Goal: Task Accomplishment & Management: Manage account settings

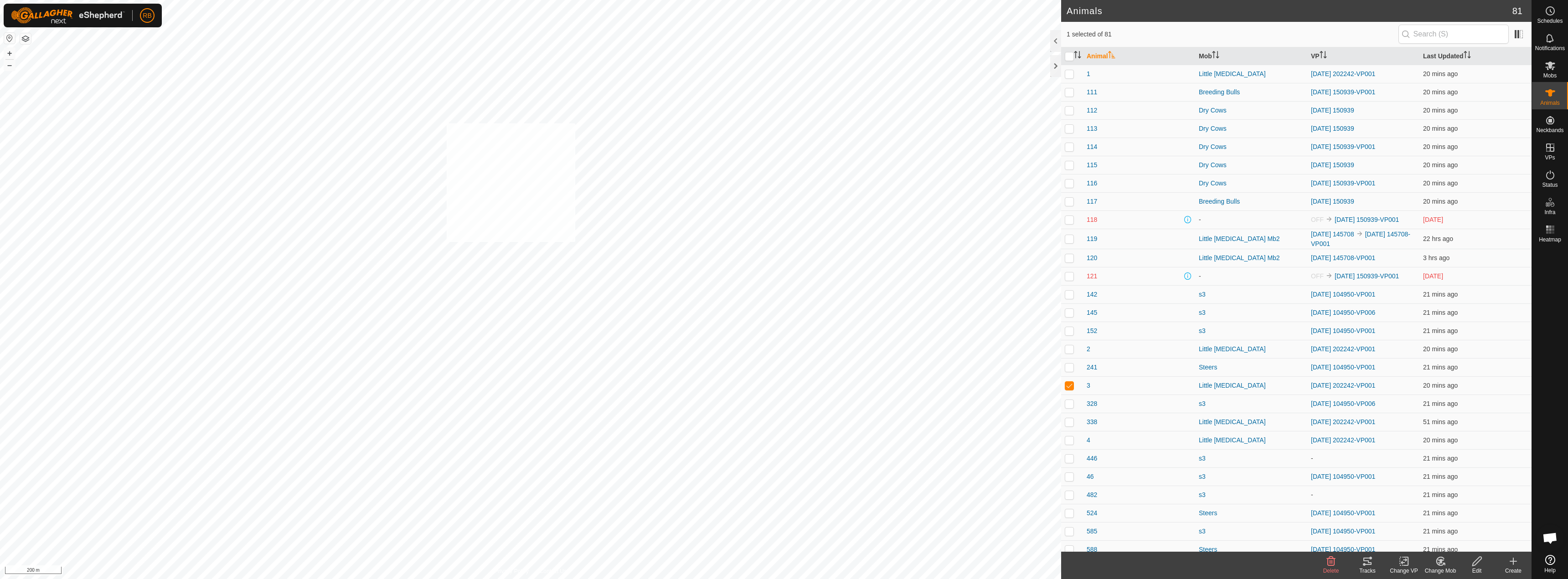
checkbox input "true"
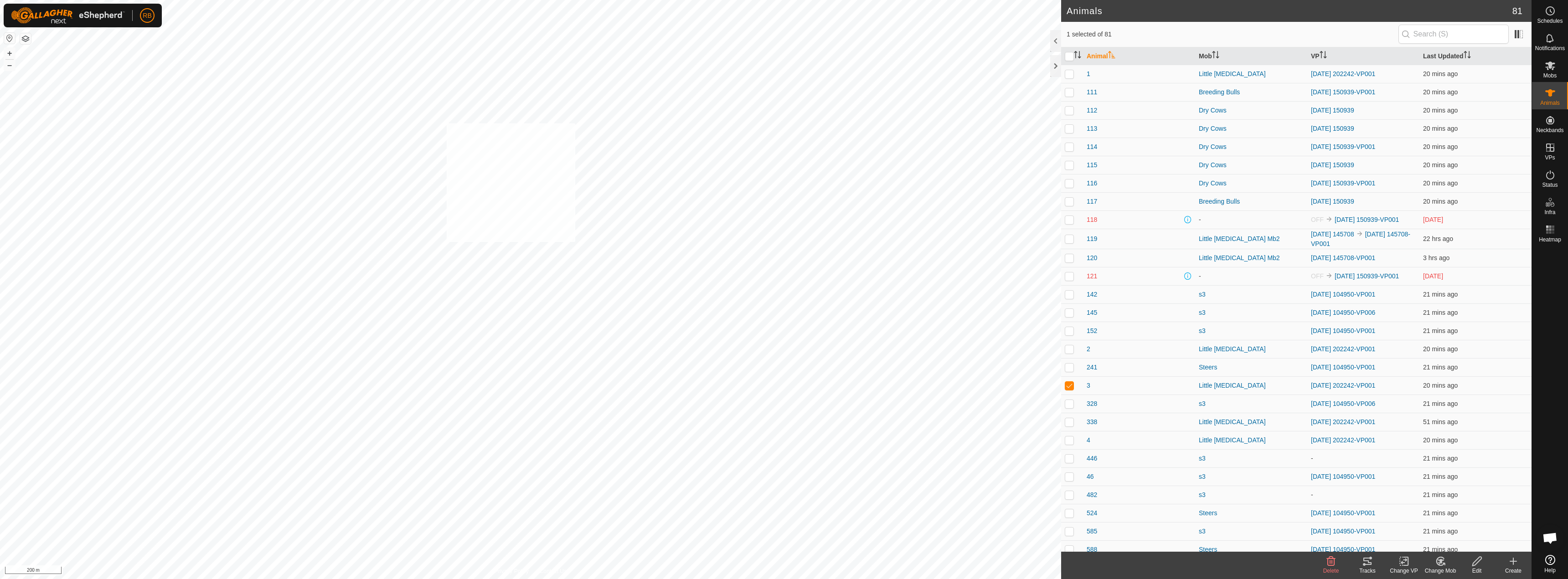
checkbox input "true"
click at [783, 565] on icon at bounding box center [1364, 564] width 2 height 2
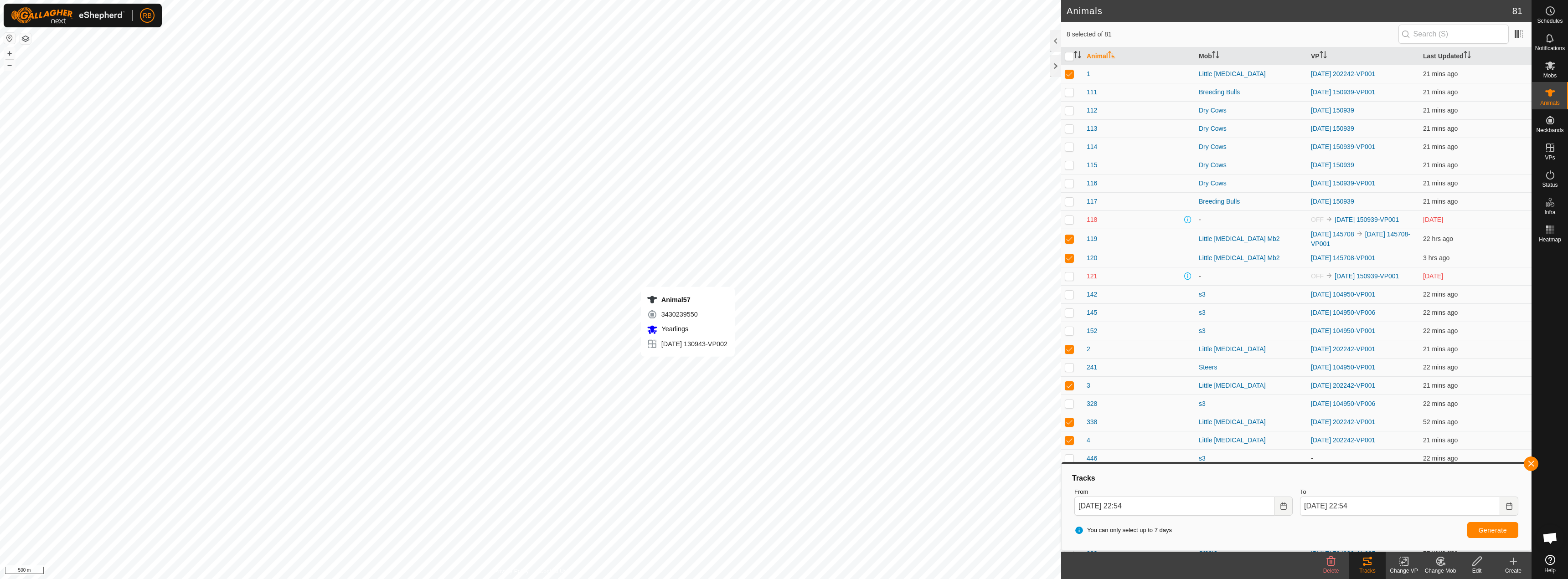
checkbox input "false"
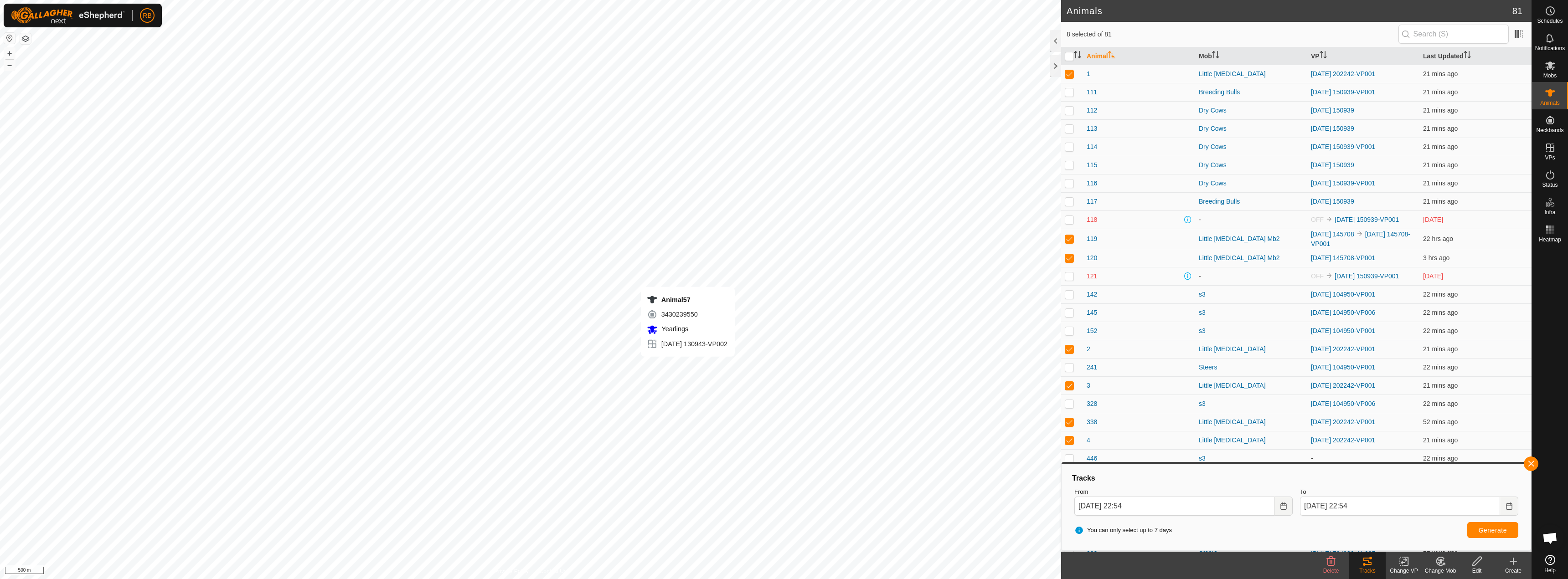
checkbox input "false"
checkbox input "true"
checkbox input "false"
checkbox input "true"
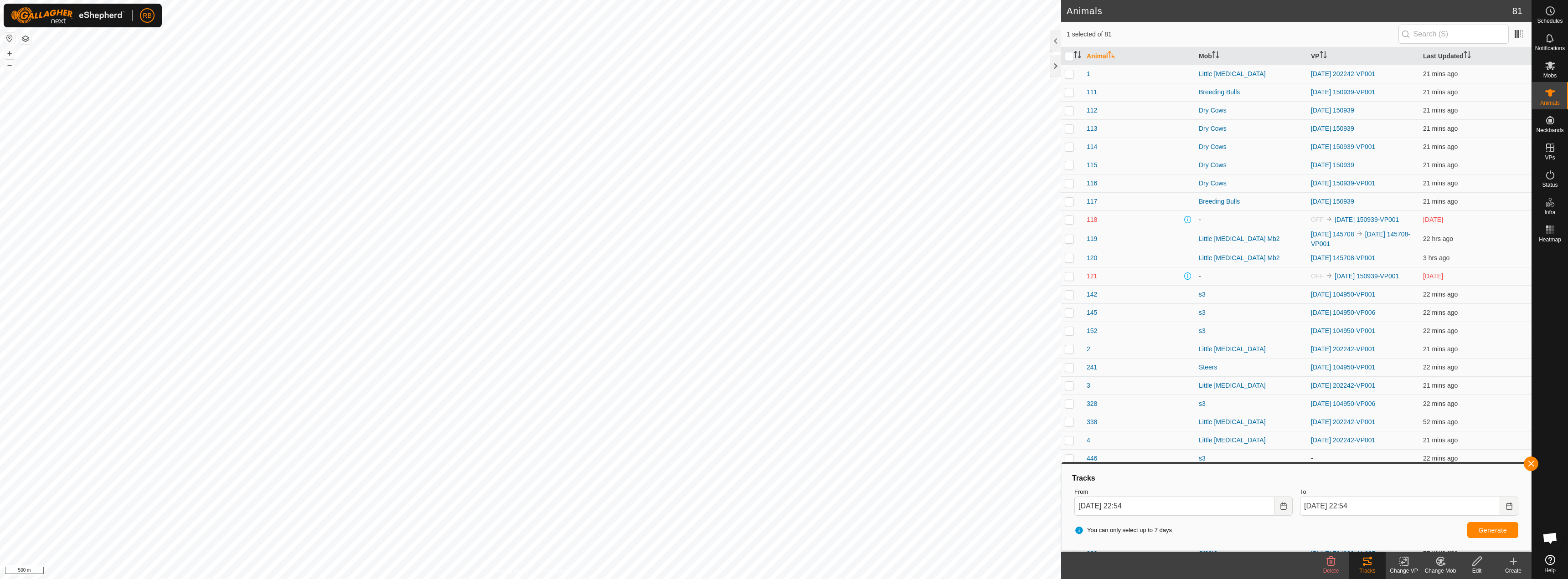
checkbox input "true"
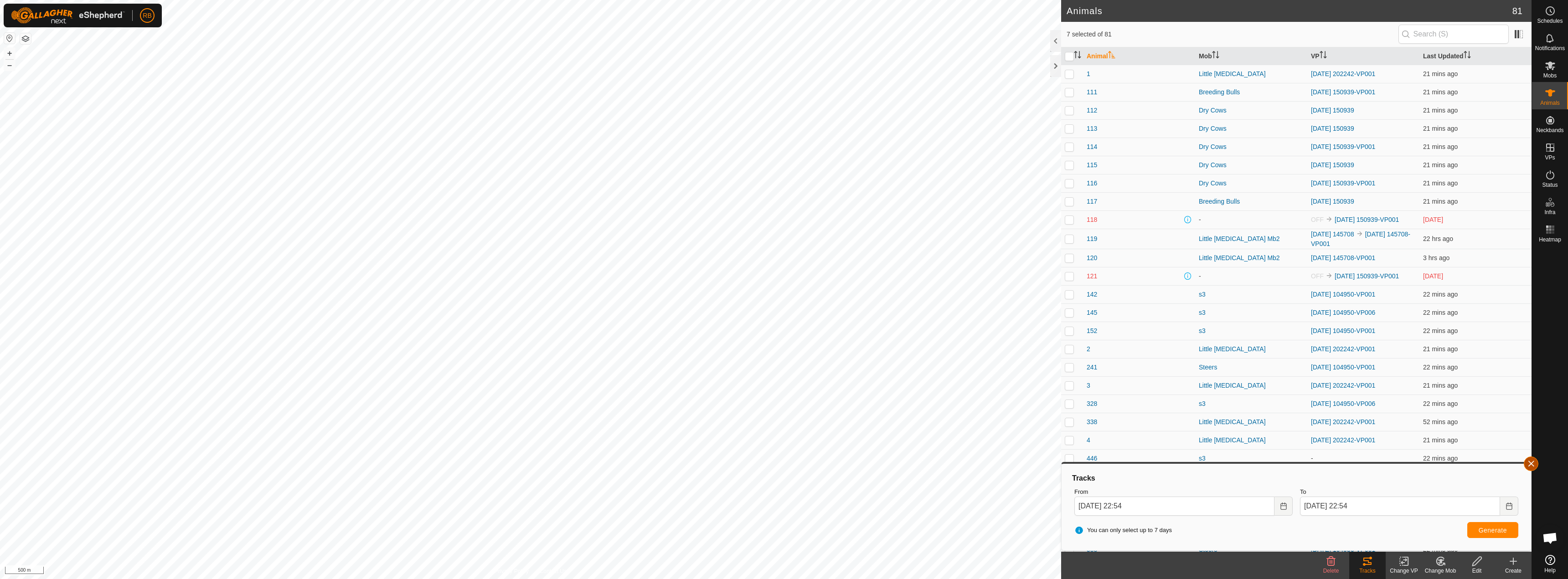
click at [783, 466] on button "button" at bounding box center [1531, 463] width 15 height 15
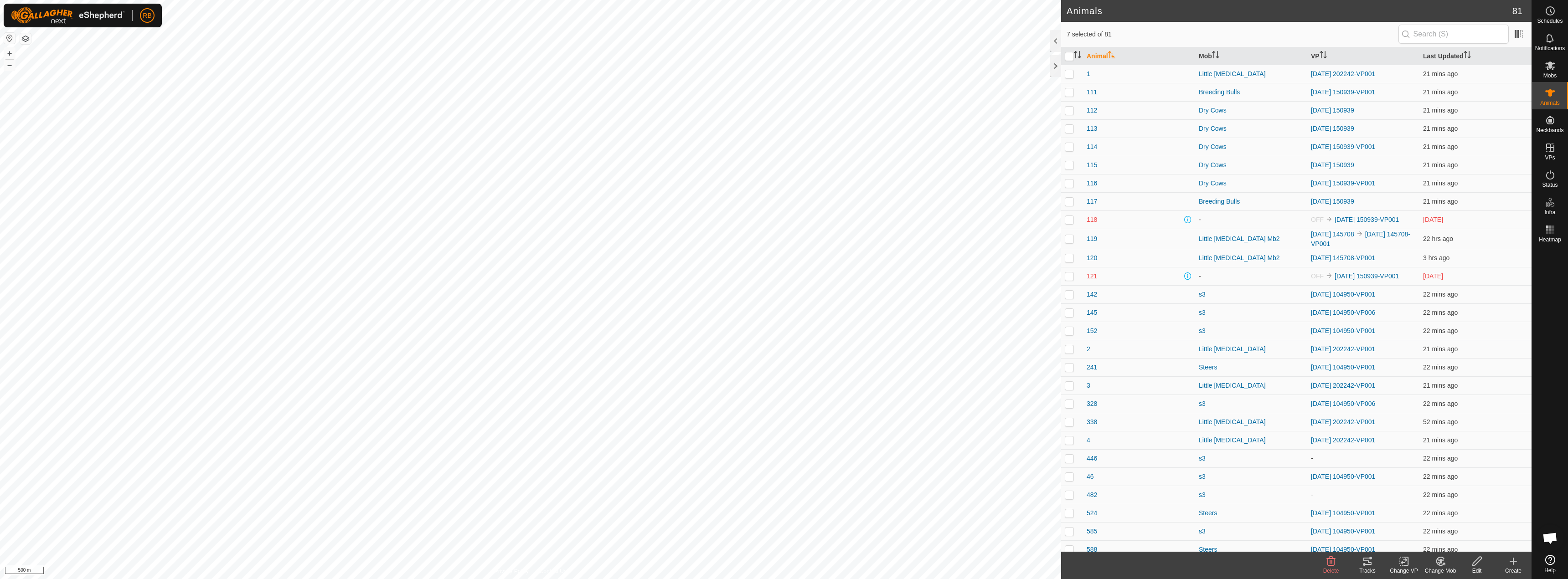
click at [783, 567] on div "Tracks" at bounding box center [1368, 570] width 37 height 8
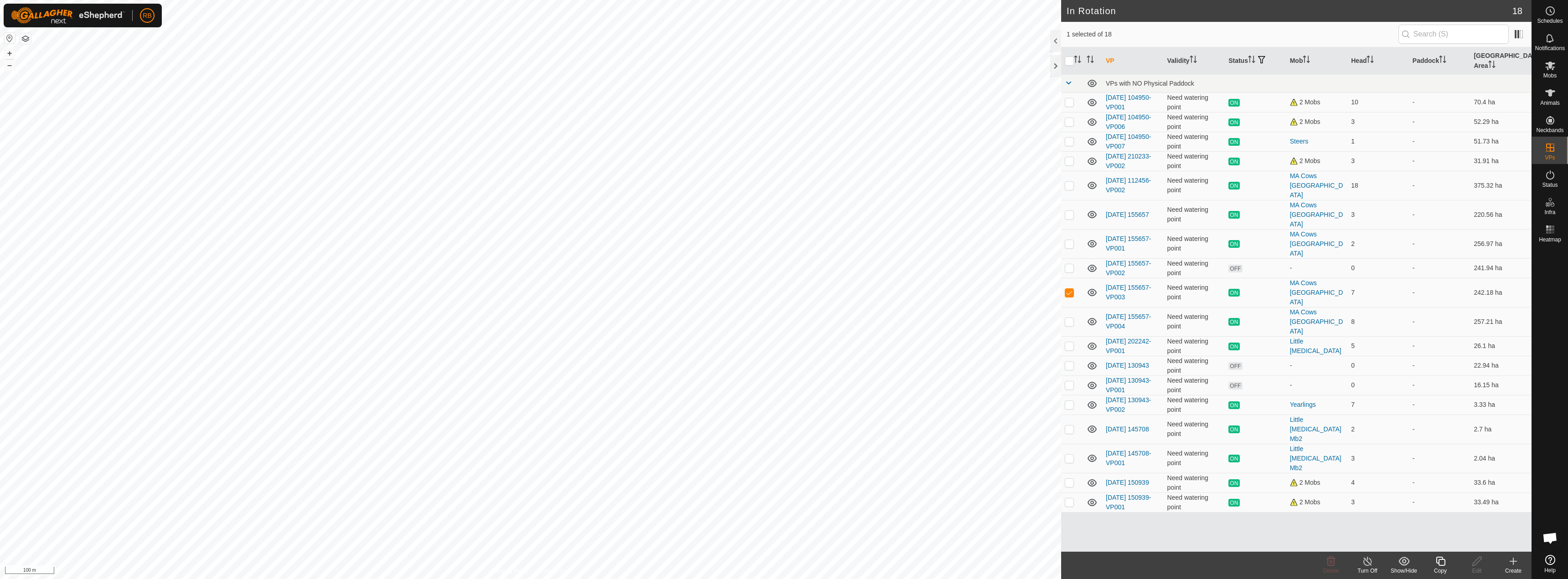
checkbox input "true"
checkbox input "false"
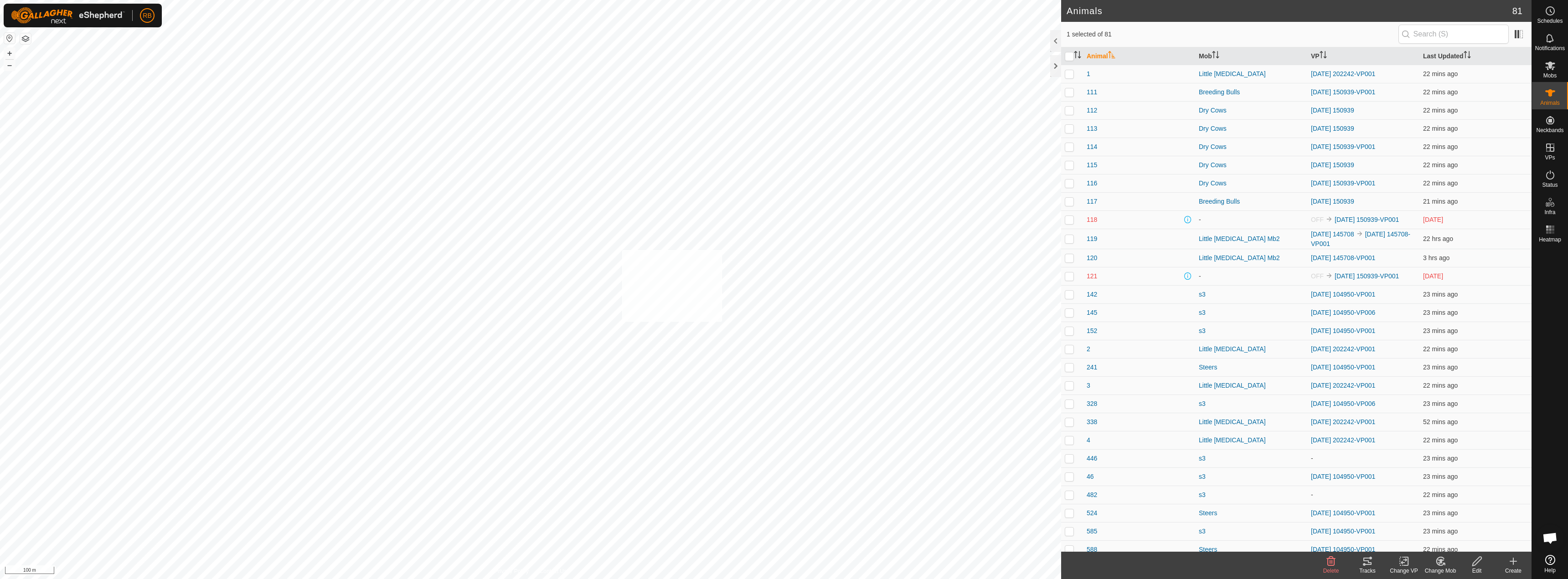
checkbox input "true"
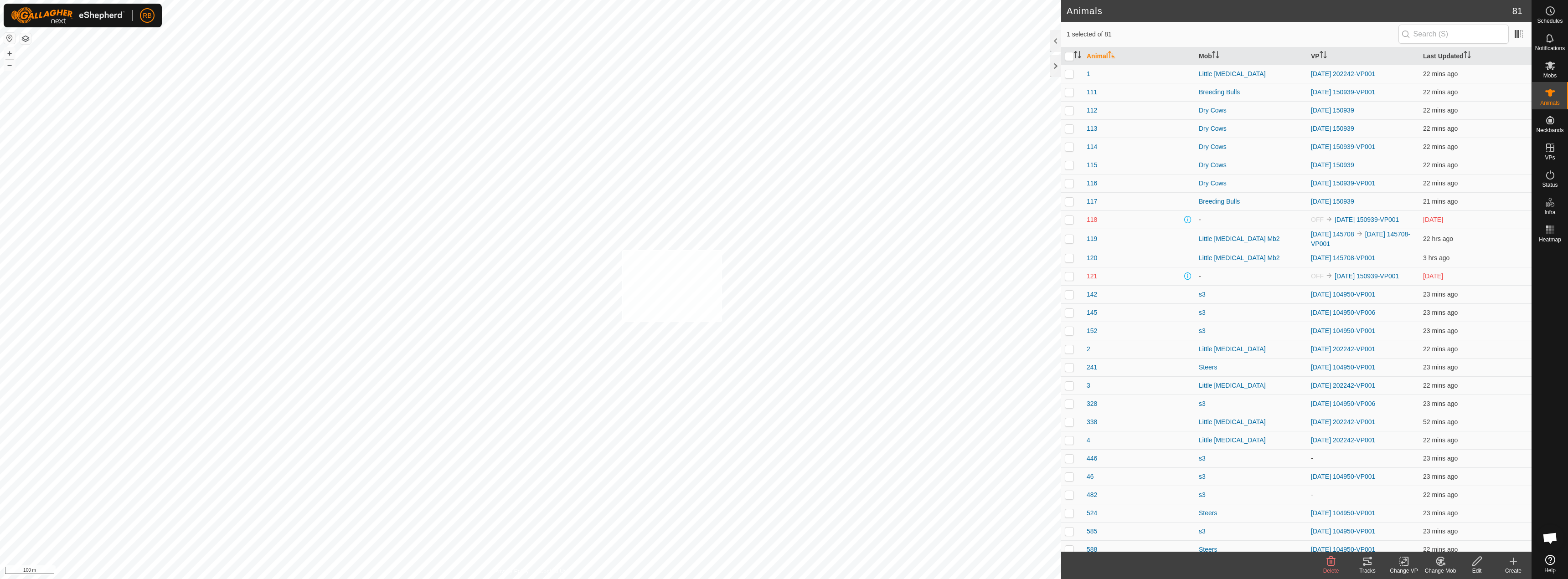
checkbox input "true"
click at [783, 555] on div "Tracks" at bounding box center [1368, 565] width 37 height 27
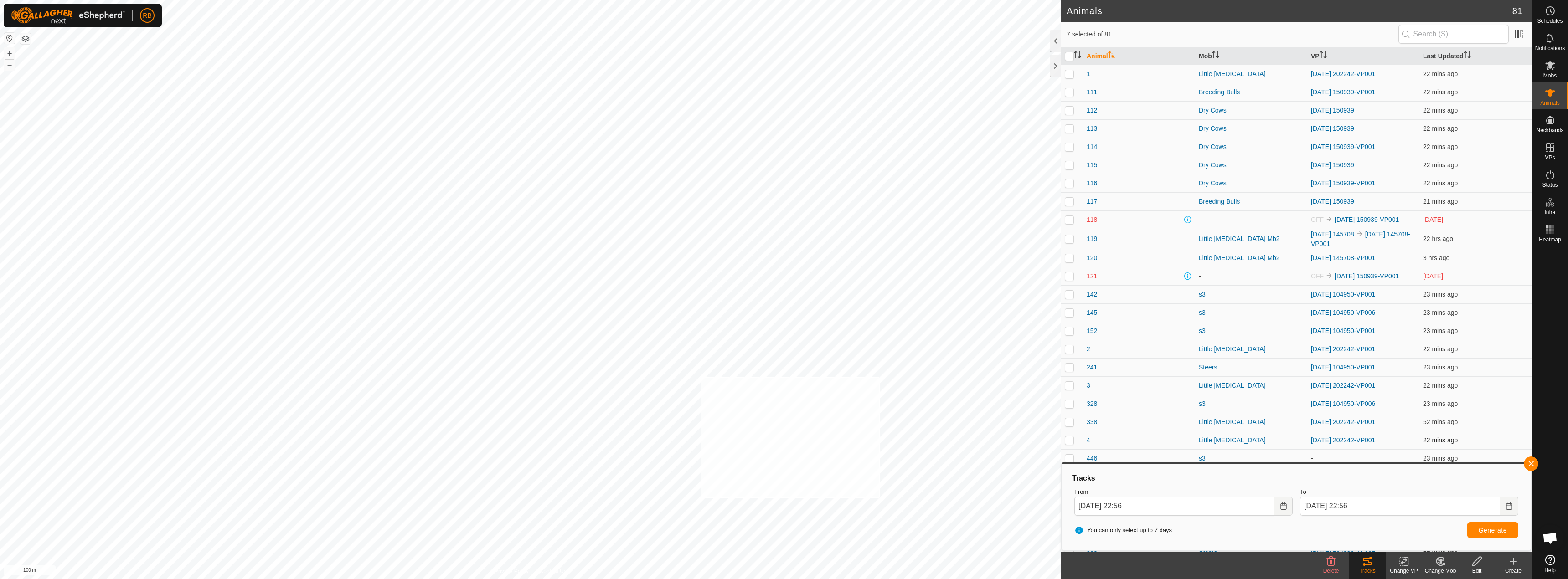
checkbox input "true"
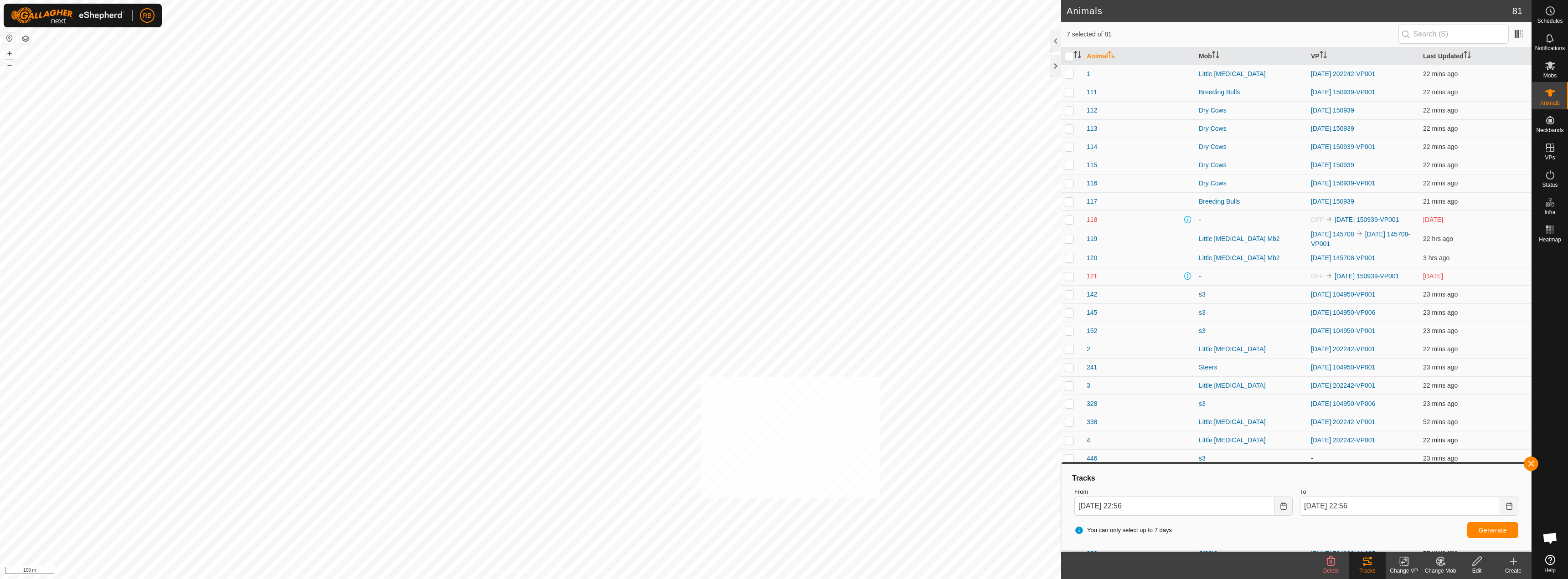
checkbox input "true"
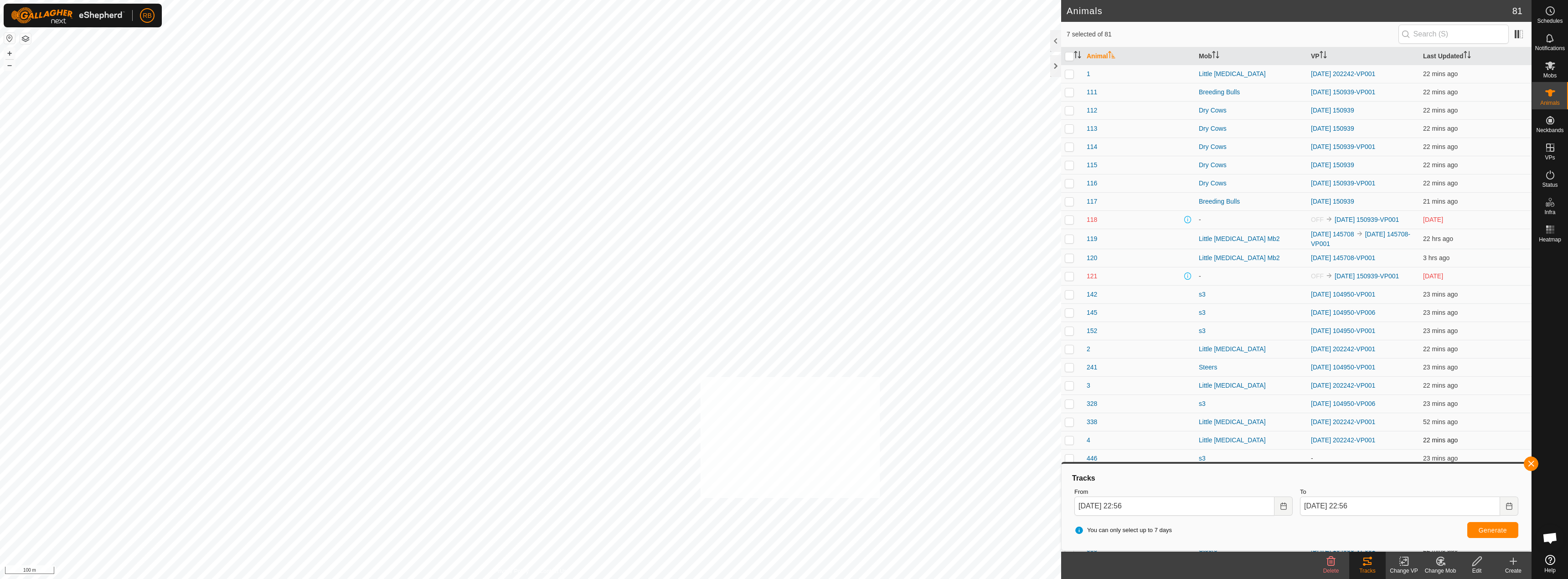
checkbox input "true"
click at [783, 465] on button "button" at bounding box center [1531, 463] width 15 height 15
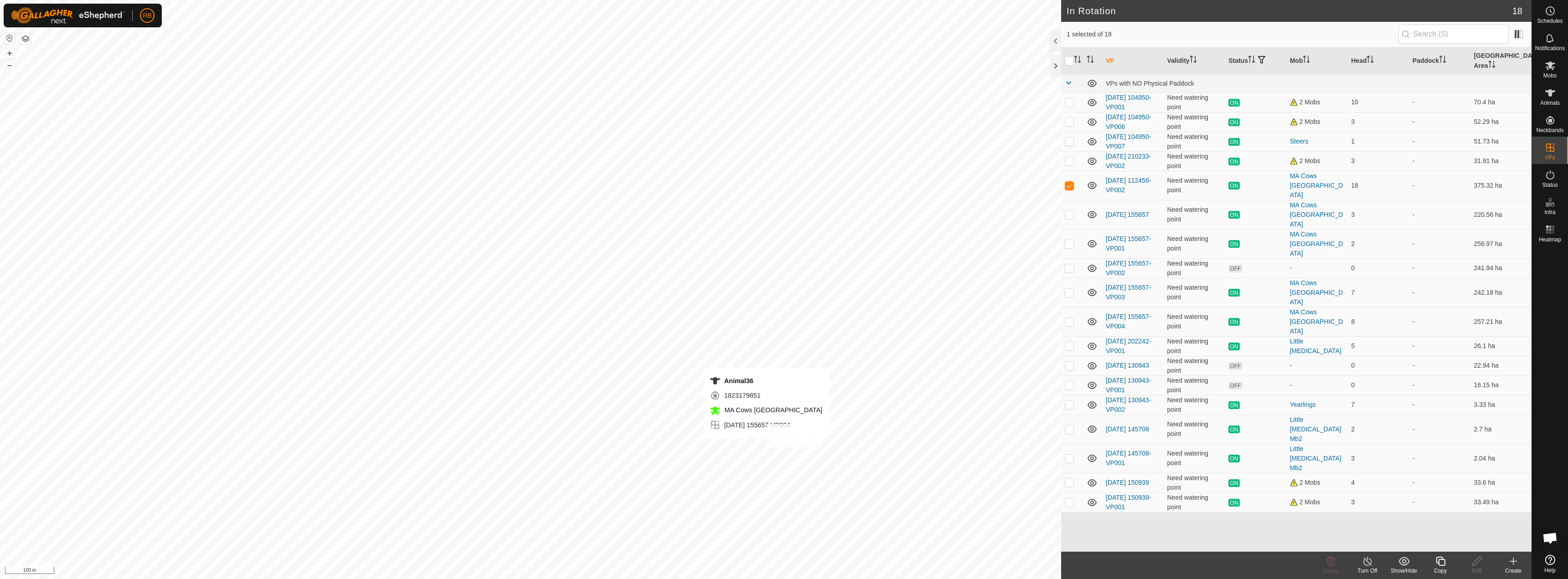
checkbox input "true"
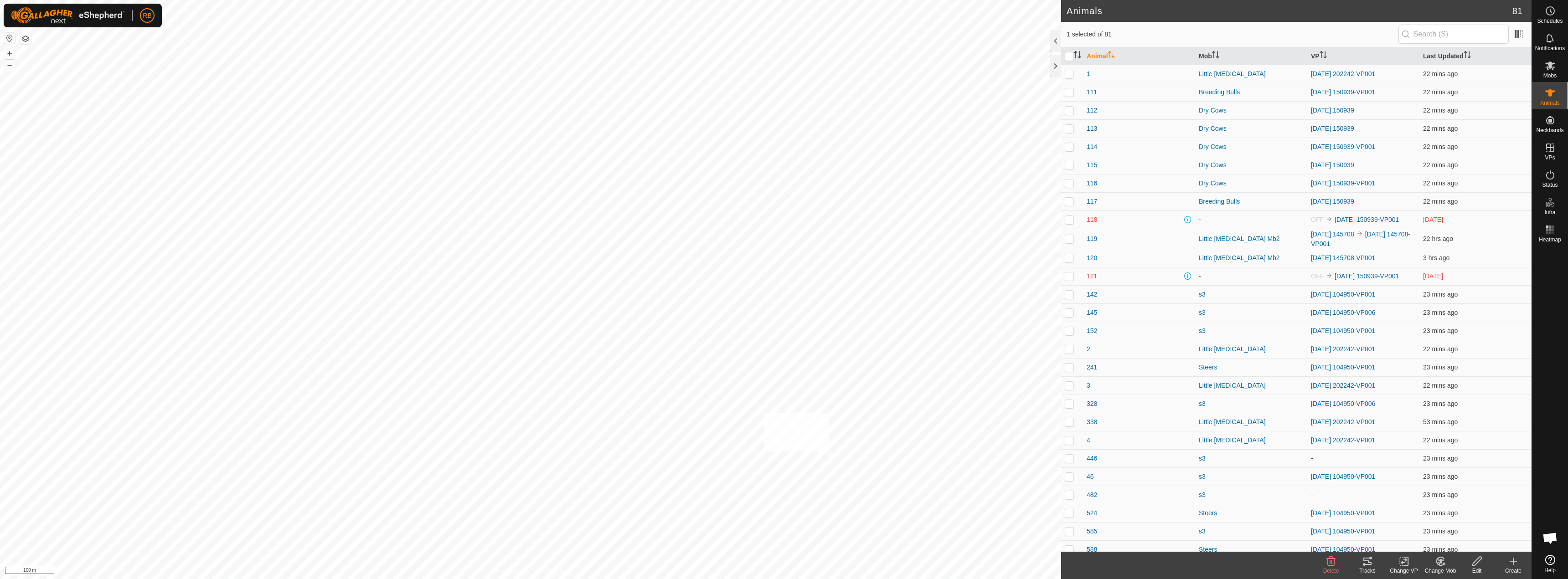
checkbox input "true"
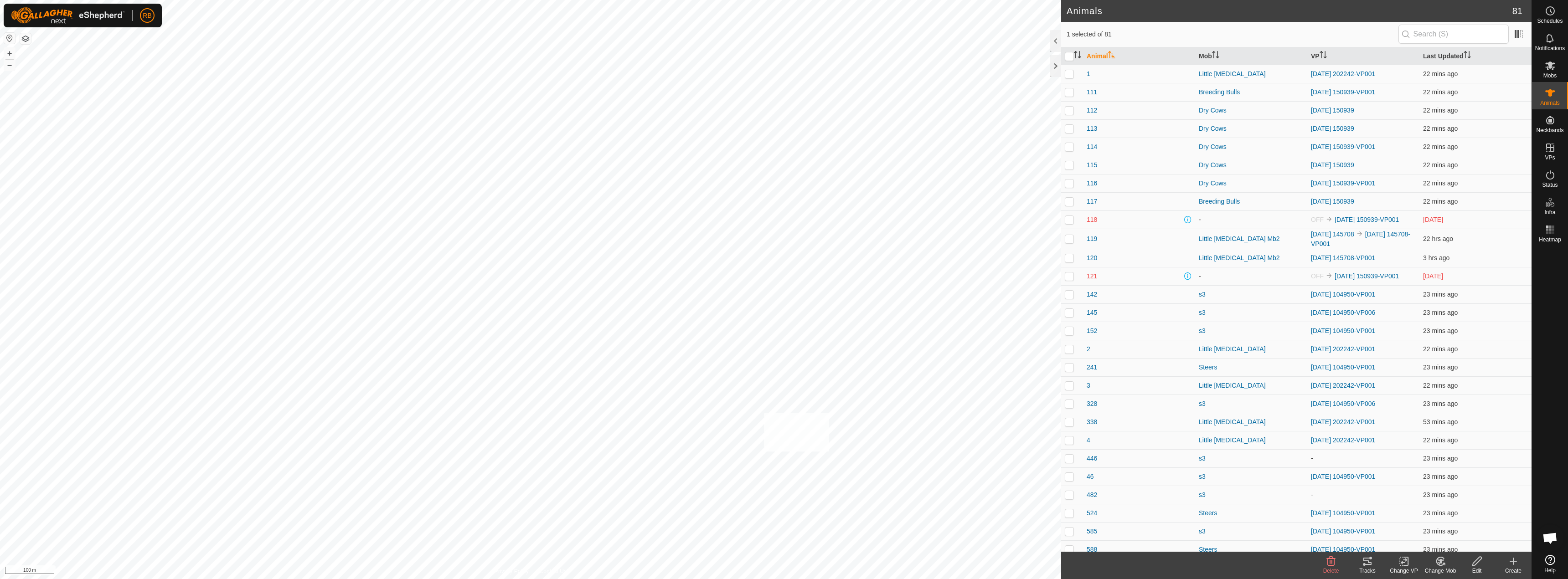
checkbox input "true"
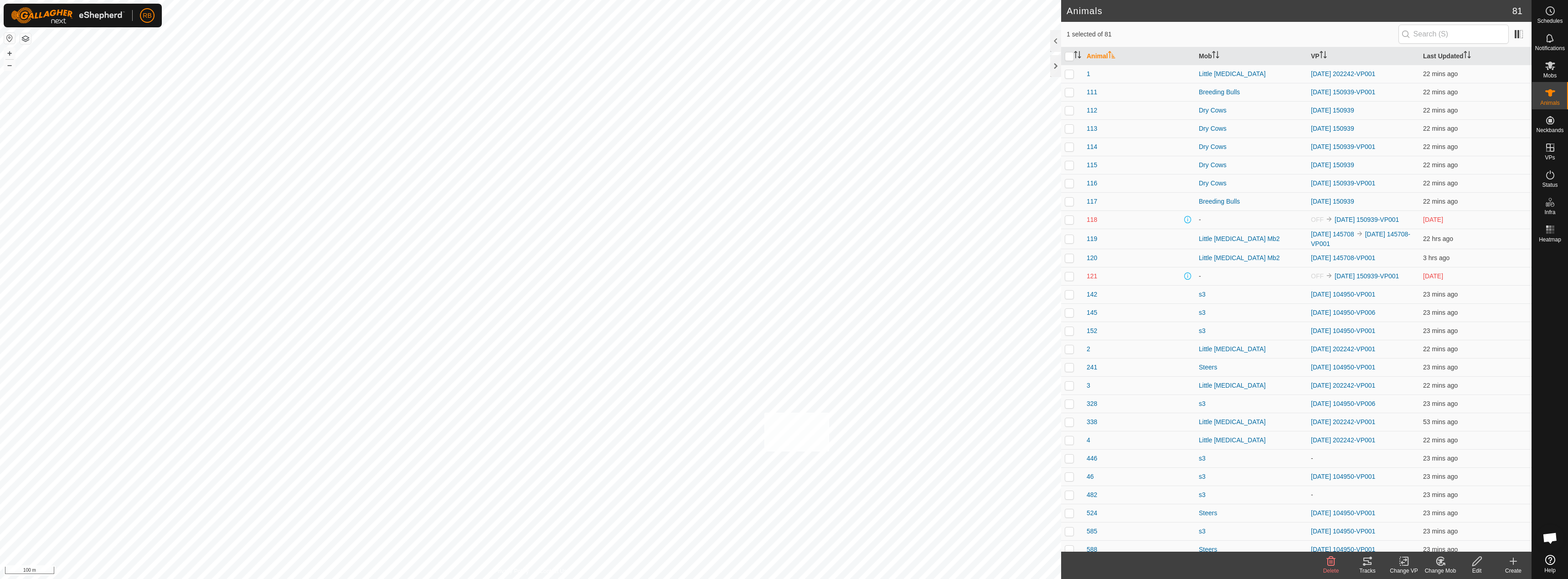
checkbox input "true"
click at [783, 428] on div "Animal53 3141554320 MA [GEOGRAPHIC_DATA] [DATE] 155657-VP003 + – ⇧ i 100 m" at bounding box center [530, 290] width 1061 height 579
checkbox input "false"
click at [783, 433] on div "Animal66 4091015080 MA [GEOGRAPHIC_DATA] [DATE] 155657-VP003 + – ⇧ i 100 m" at bounding box center [530, 290] width 1061 height 579
checkbox input "false"
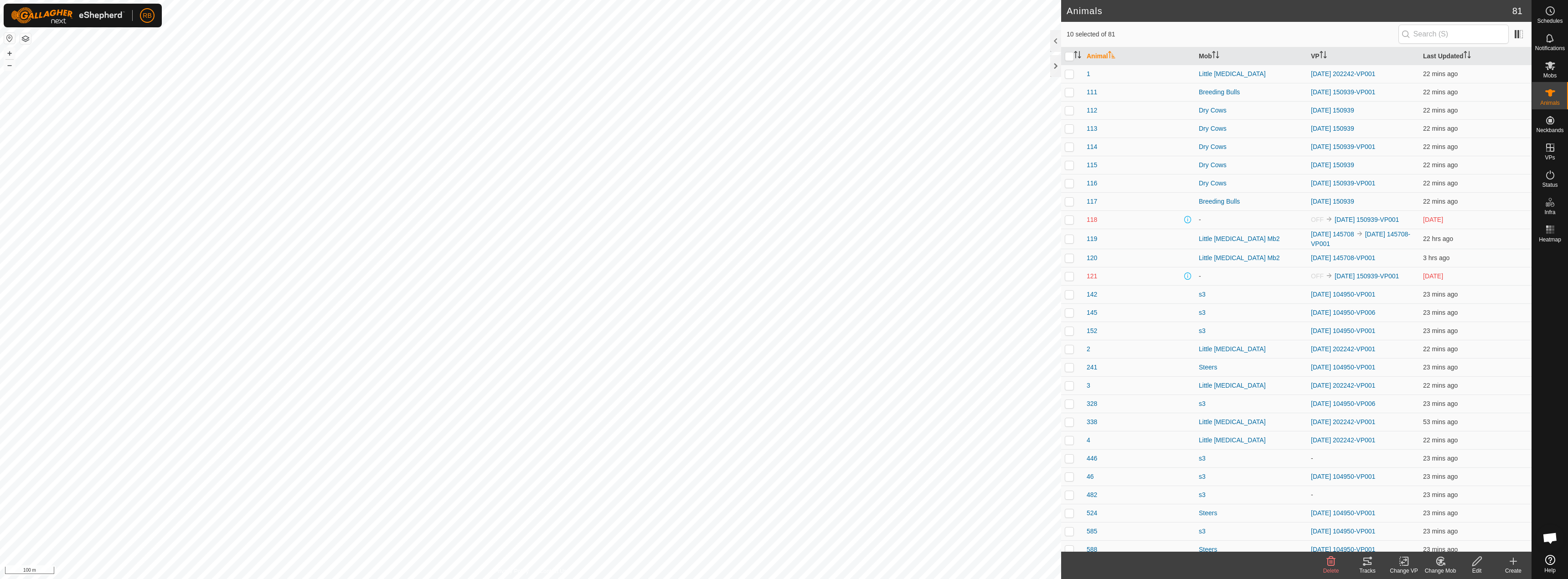
click at [783, 558] on icon at bounding box center [1367, 561] width 8 height 7
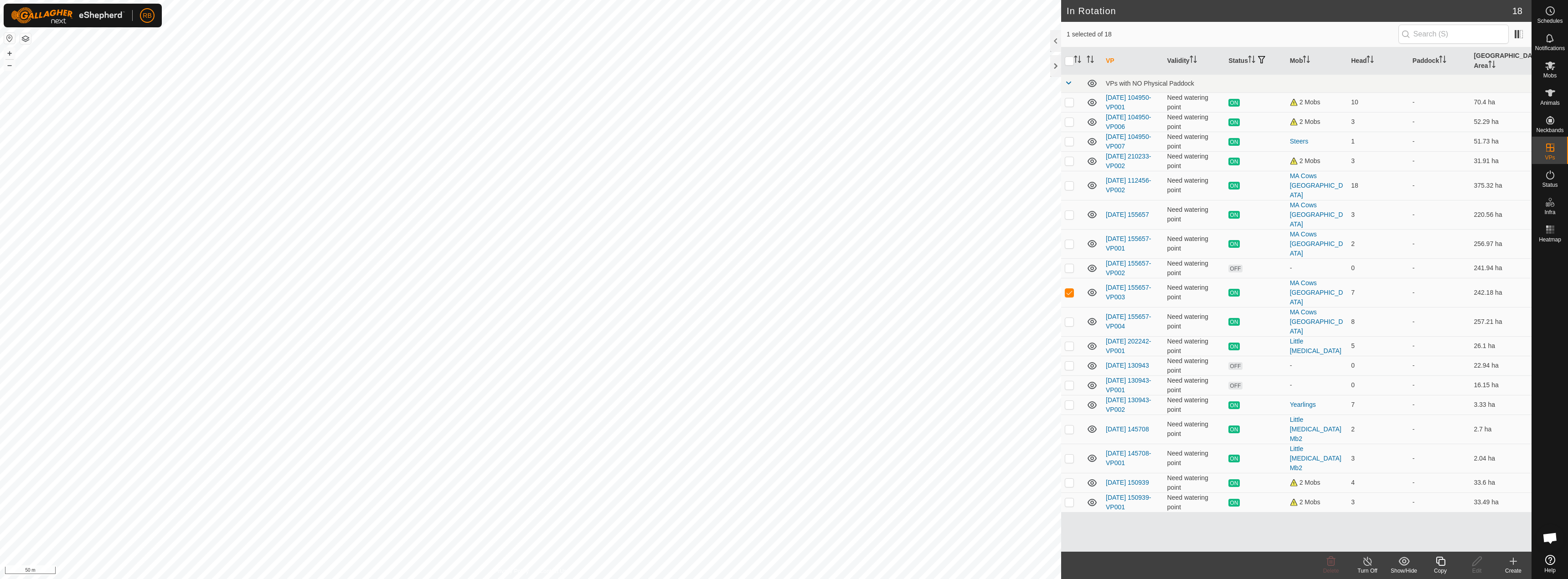
checkbox input "true"
checkbox input "false"
click at [783, 235] on link "[DATE] 155657-VP001" at bounding box center [1129, 243] width 45 height 17
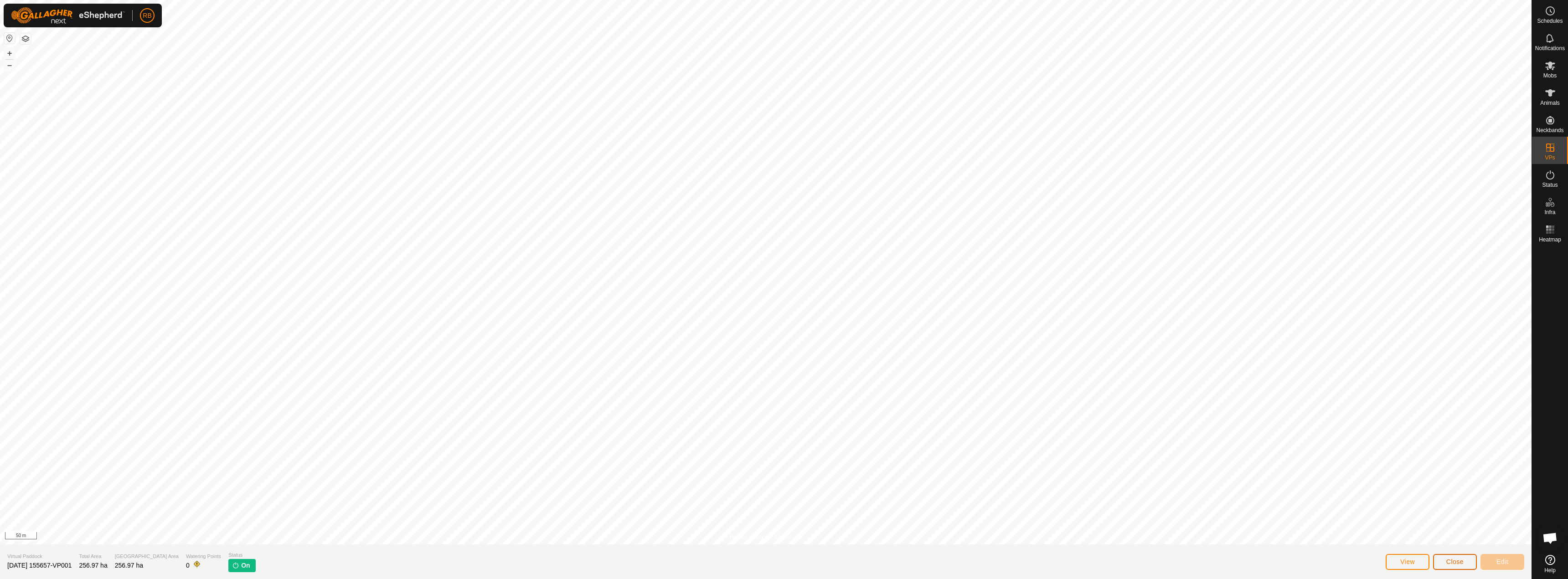
click at [783, 561] on span "Close" at bounding box center [1455, 561] width 17 height 7
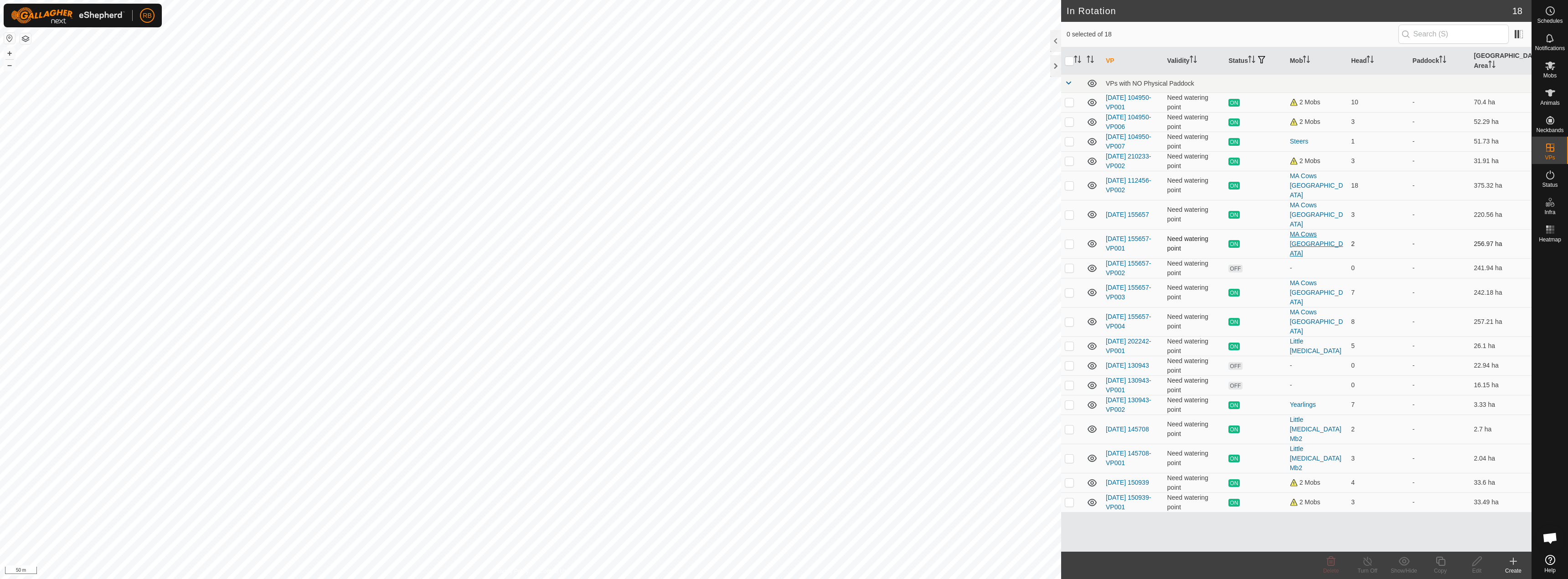
click at [783, 229] on div "MA Cows [GEOGRAPHIC_DATA]" at bounding box center [1317, 243] width 54 height 29
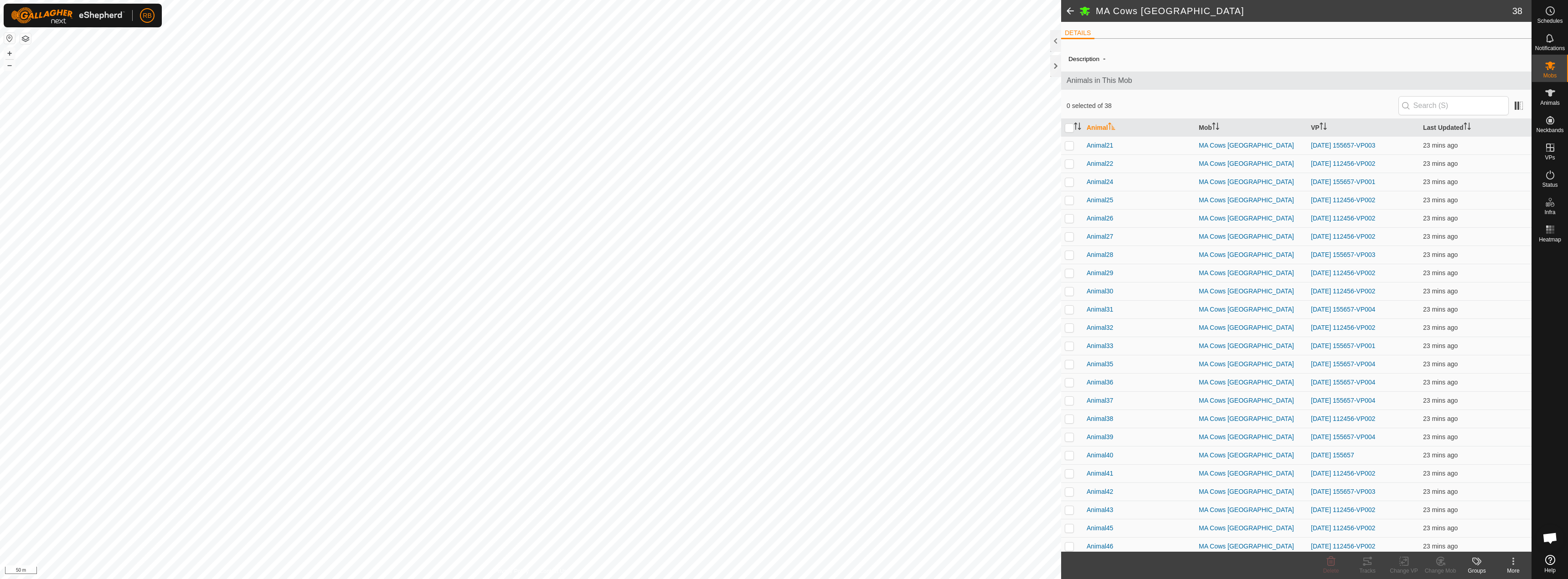
click at [783, 5] on span at bounding box center [1070, 11] width 18 height 22
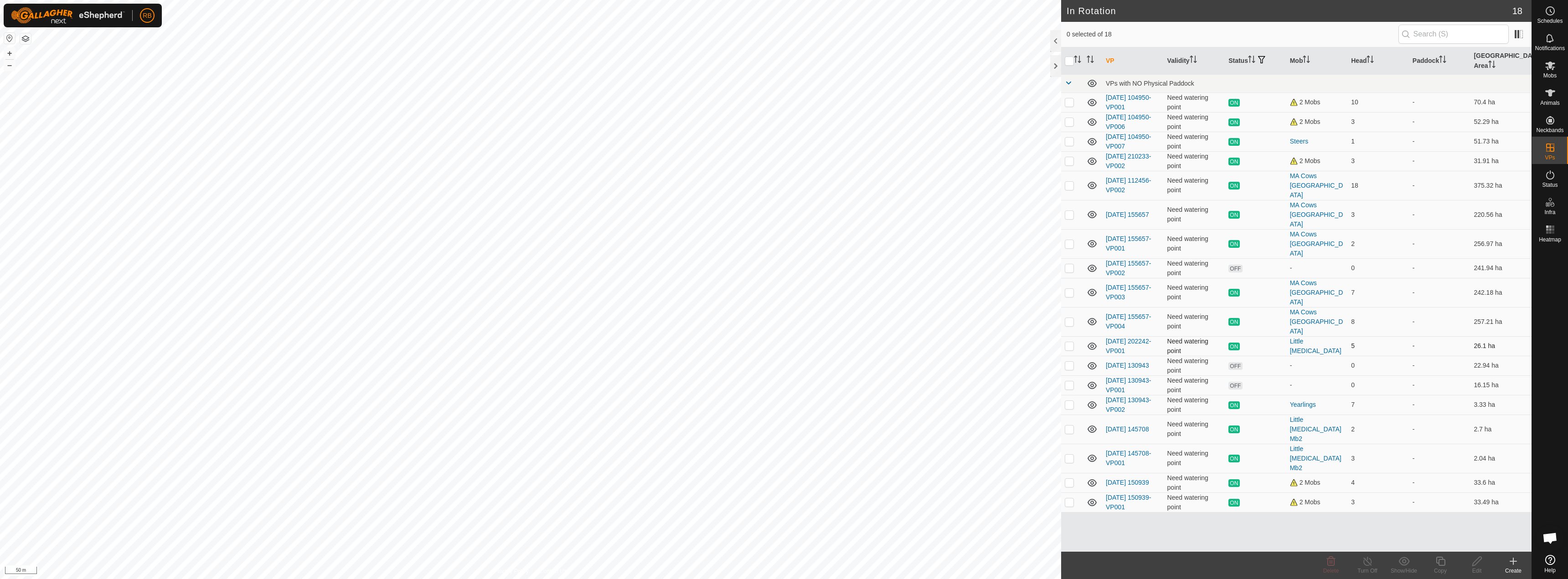
checkbox input "true"
checkbox input "false"
click at [783, 563] on icon at bounding box center [1367, 561] width 8 height 9
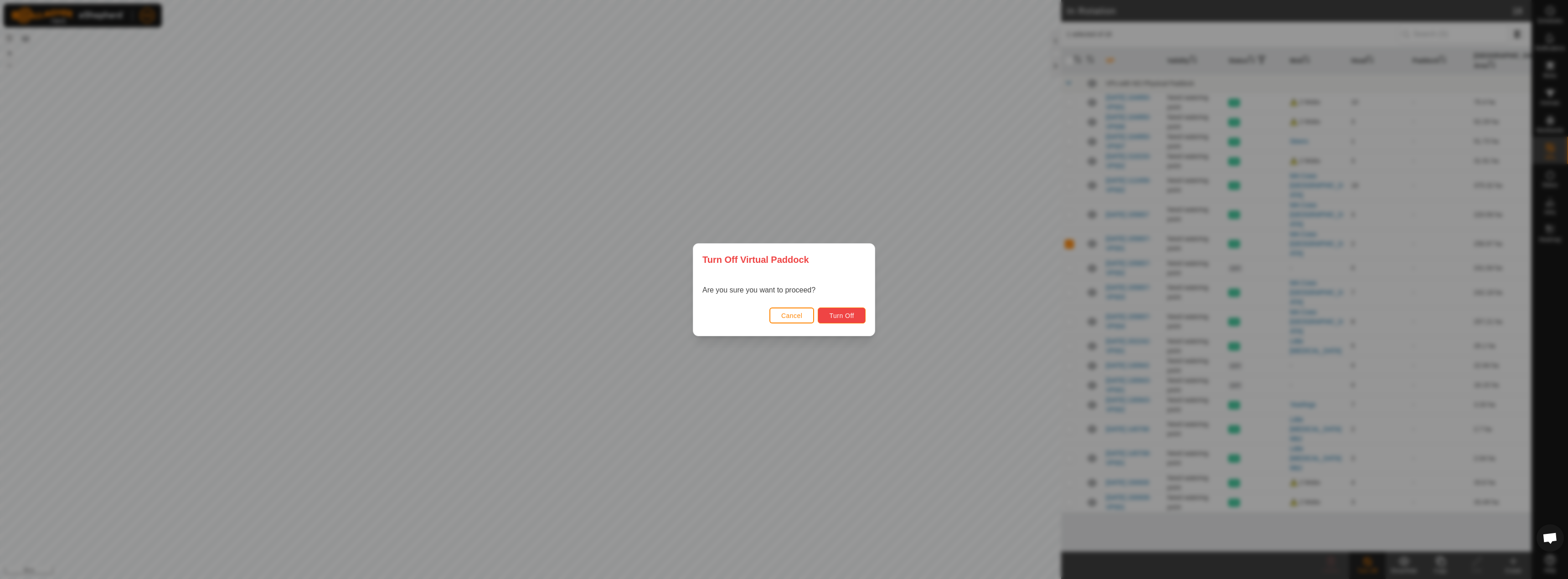
click at [783, 317] on button "Turn Off" at bounding box center [841, 315] width 48 height 16
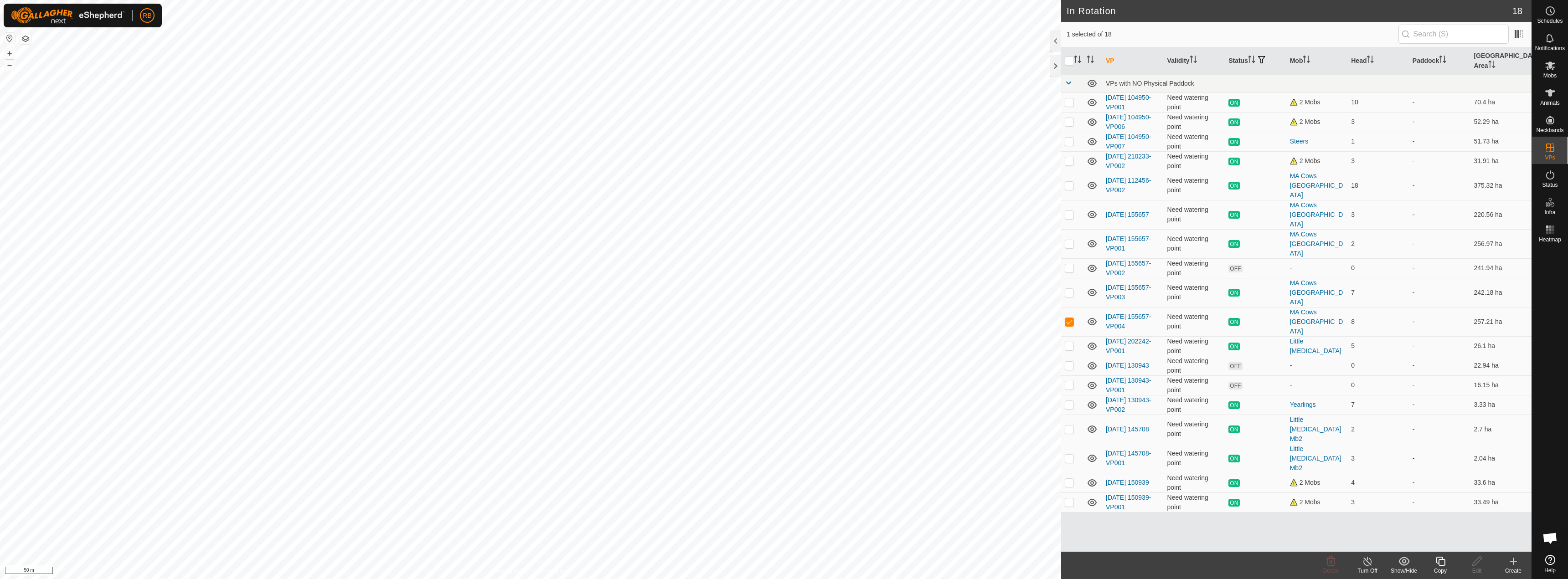
checkbox input "true"
checkbox input "false"
click at [783, 567] on div "Turn Off" at bounding box center [1368, 570] width 37 height 8
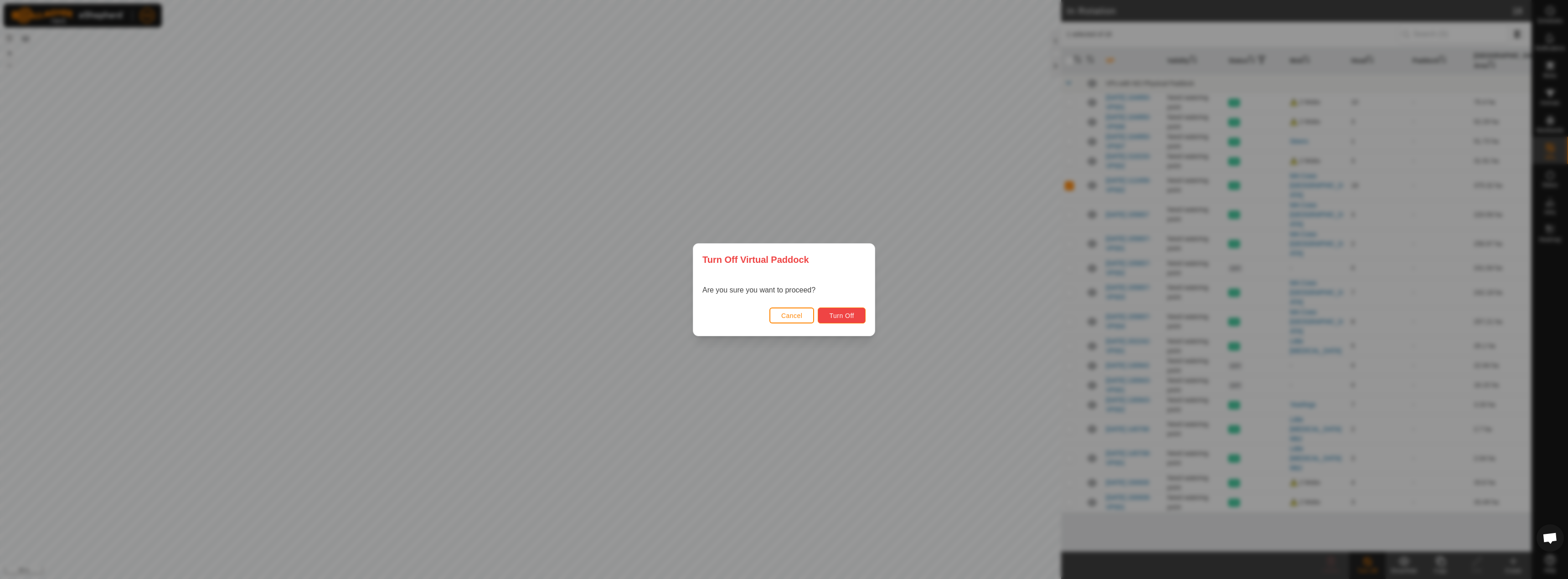
click at [783, 313] on span "Turn Off" at bounding box center [841, 316] width 25 height 7
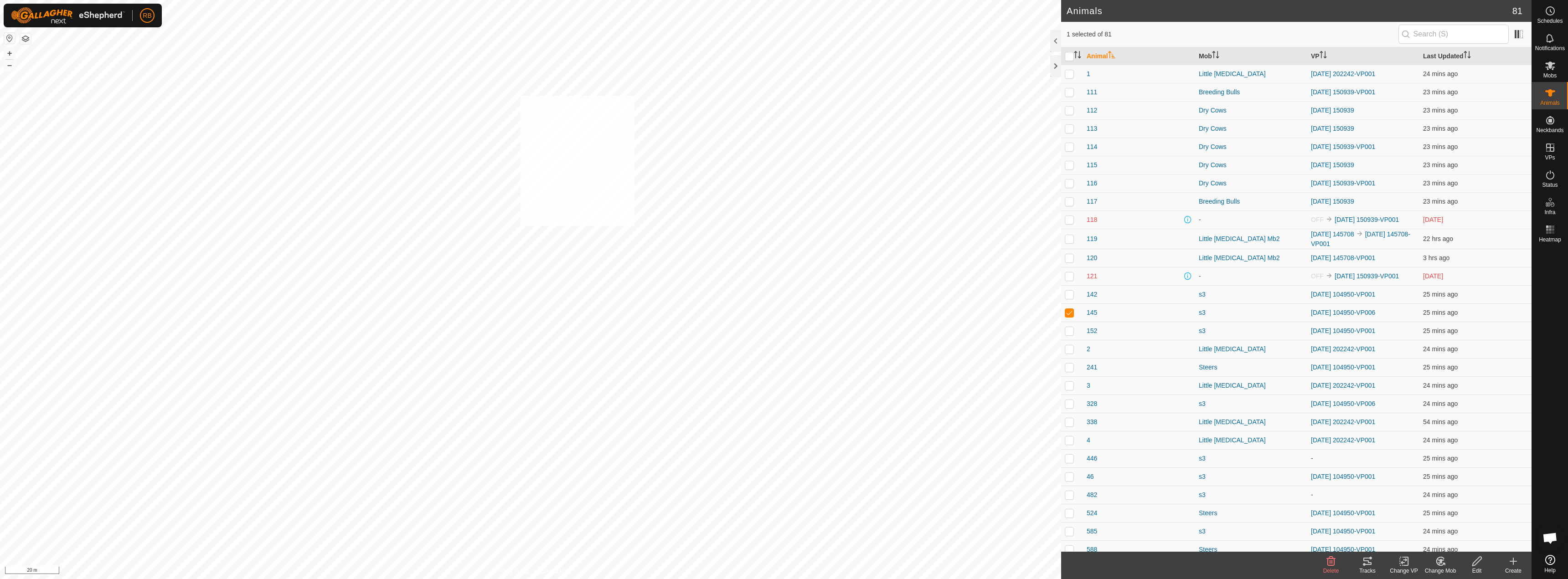
checkbox input "true"
click at [783, 565] on icon at bounding box center [1368, 561] width 11 height 11
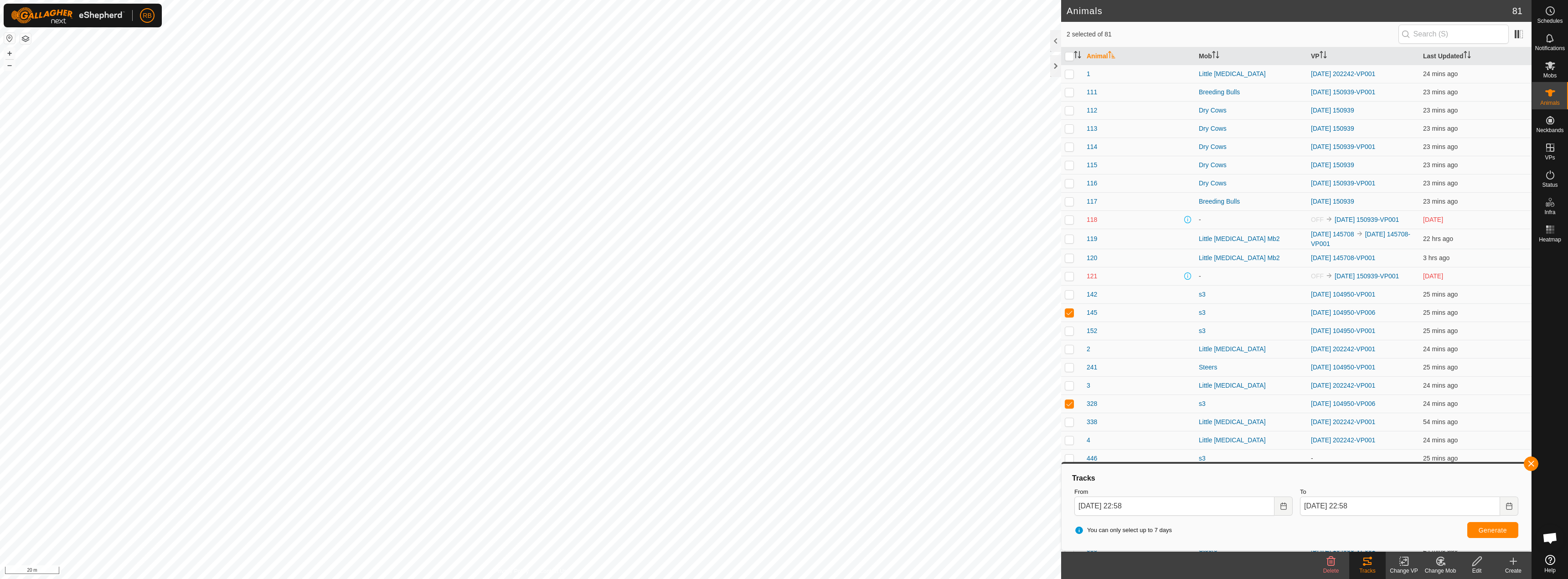
click at [783, 564] on icon at bounding box center [1404, 561] width 12 height 11
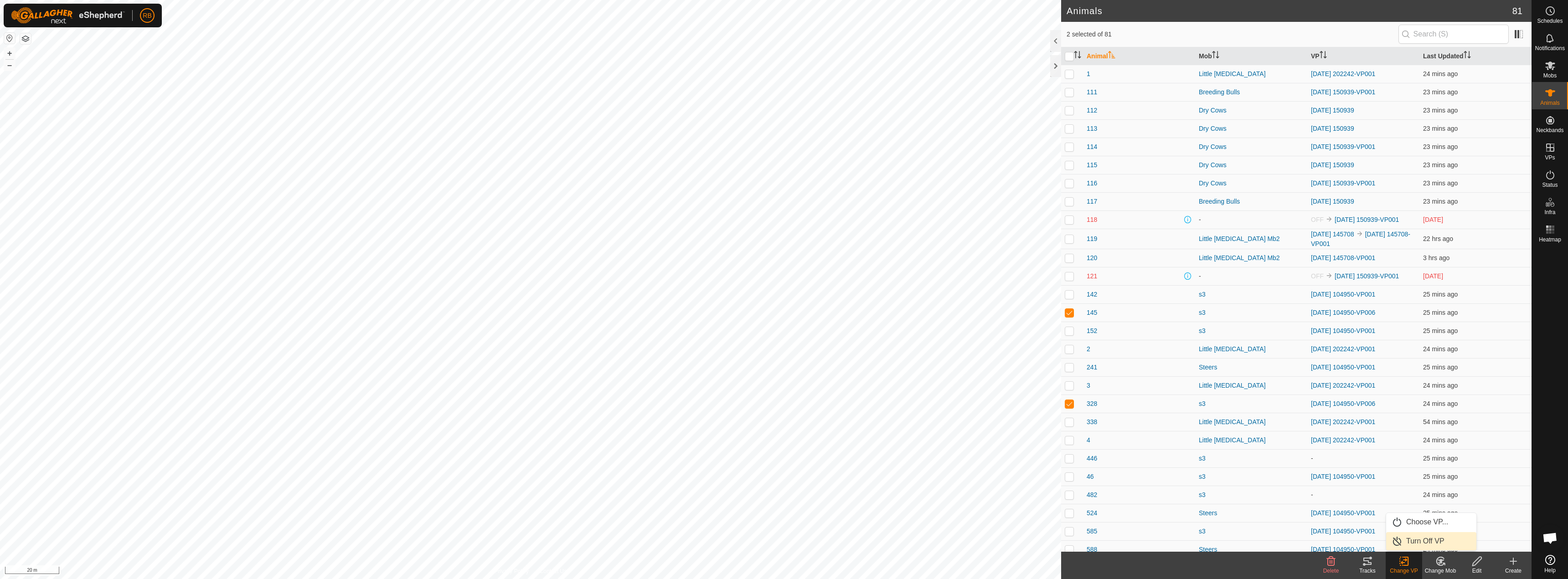
click at [783, 536] on link "Turn Off VP" at bounding box center [1431, 541] width 90 height 18
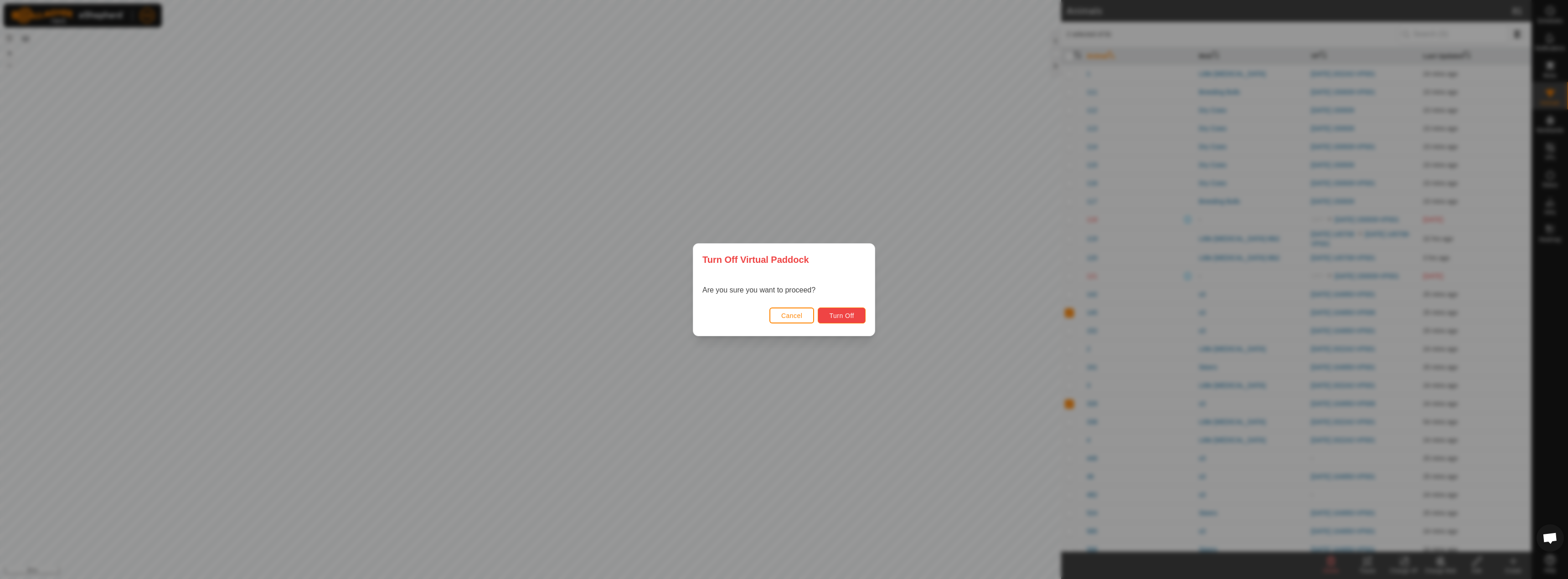
click at [783, 319] on button "Turn Off" at bounding box center [841, 315] width 48 height 16
